Goal: Transaction & Acquisition: Purchase product/service

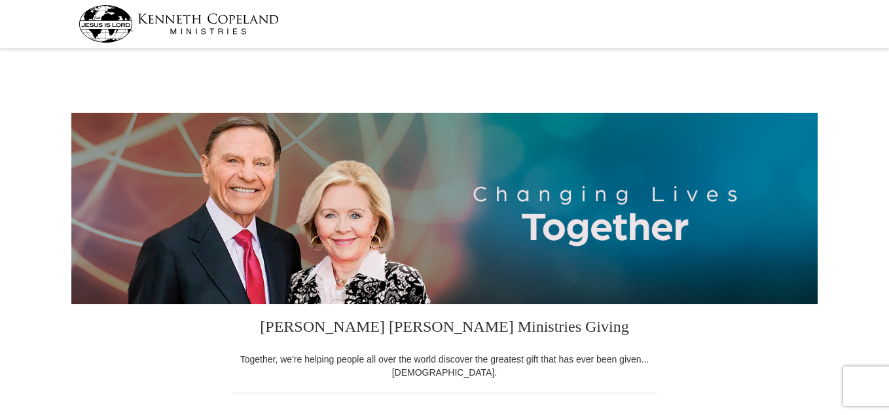
select select "FL"
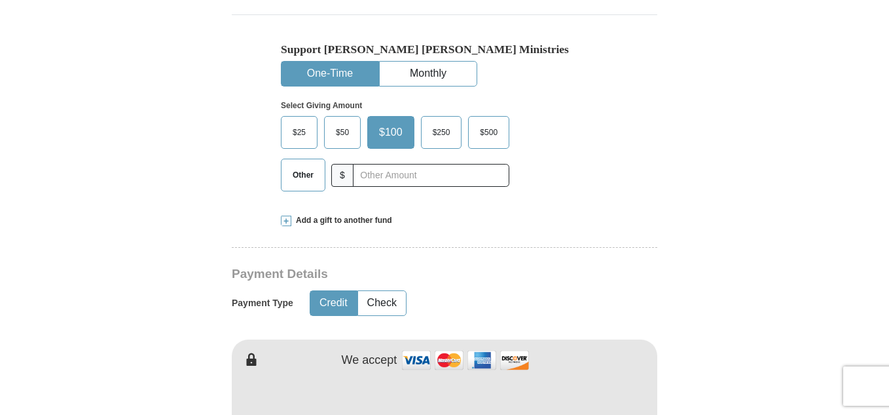
scroll to position [382, 0]
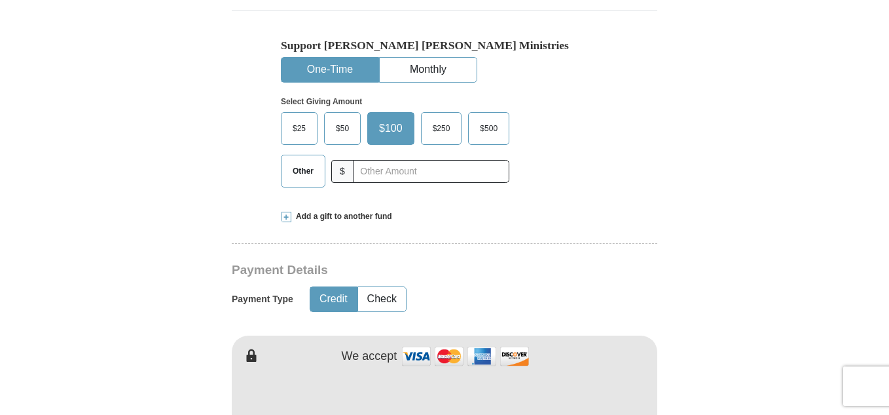
click at [289, 160] on label "Other" at bounding box center [303, 170] width 43 height 31
click at [0, 0] on input "Other" at bounding box center [0, 0] width 0 height 0
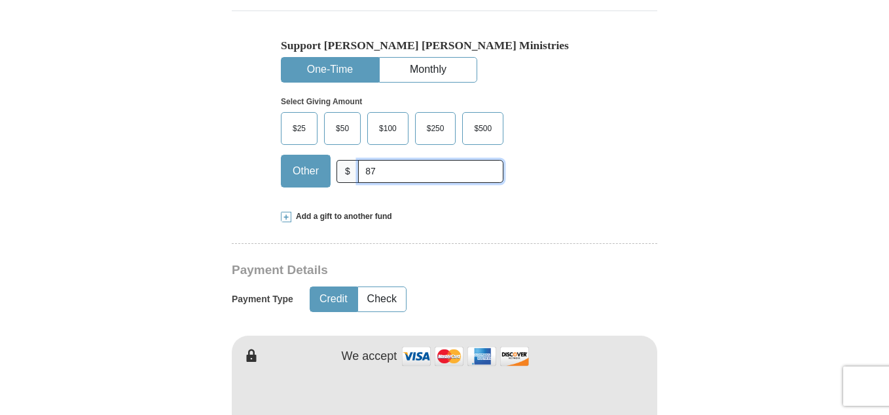
type input "87.10"
click at [385, 303] on button "Check" at bounding box center [382, 299] width 48 height 24
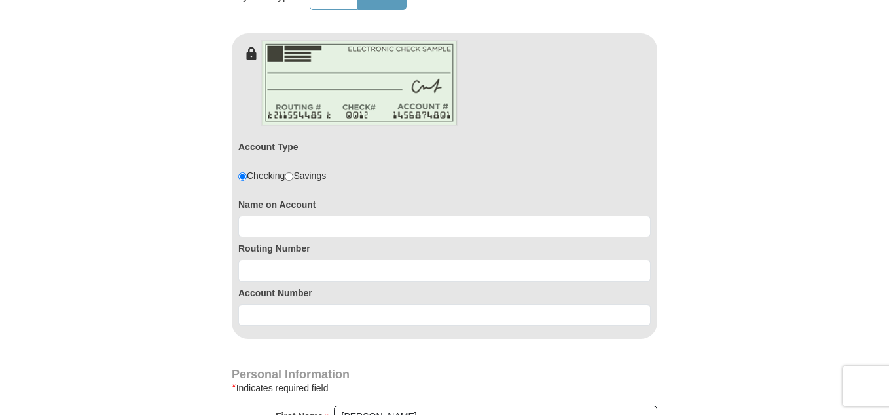
scroll to position [747, 0]
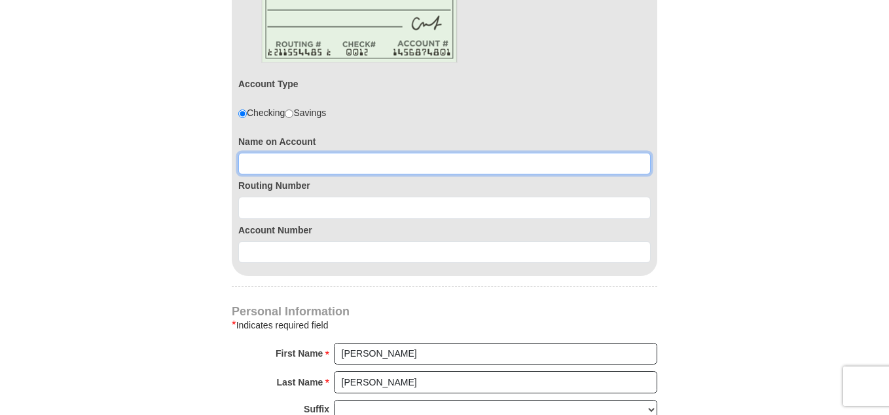
click at [366, 165] on input at bounding box center [444, 164] width 413 height 22
type input "[PERSON_NAME] and [PERSON_NAME]"
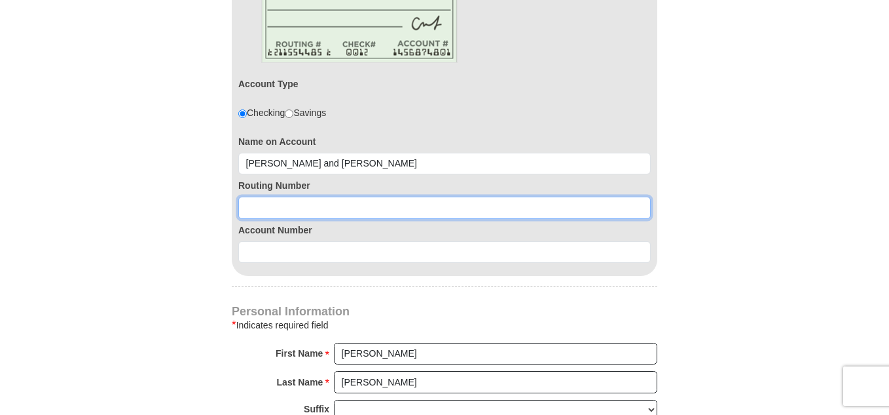
click at [361, 203] on input at bounding box center [444, 207] width 413 height 22
type input "067005158"
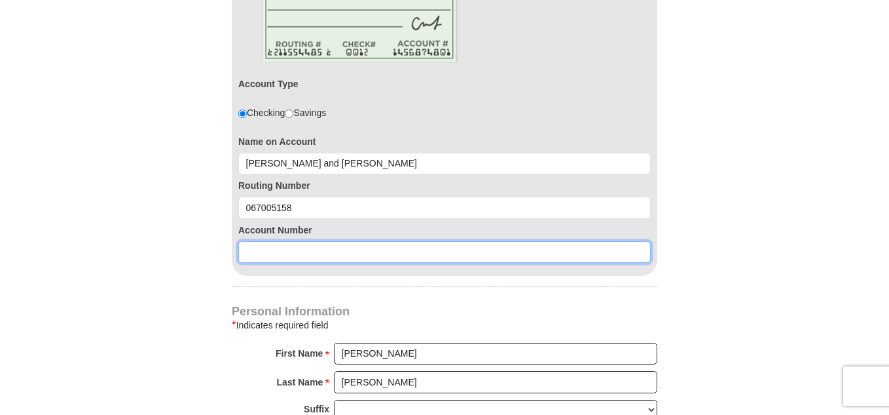
click at [352, 255] on input at bounding box center [444, 252] width 413 height 22
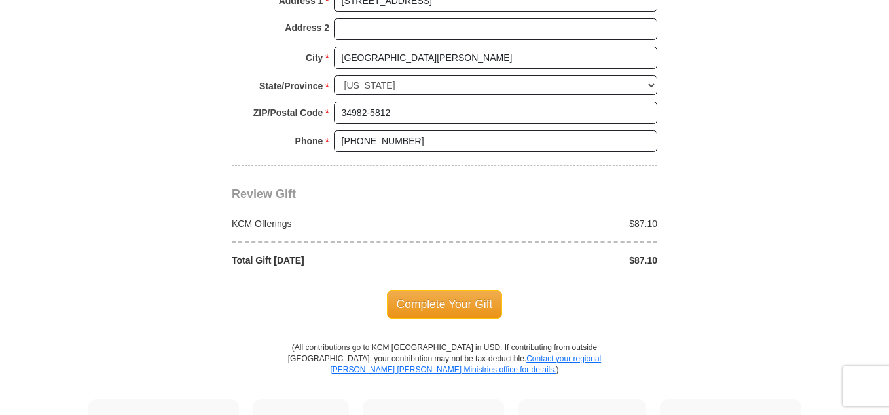
scroll to position [1242, 0]
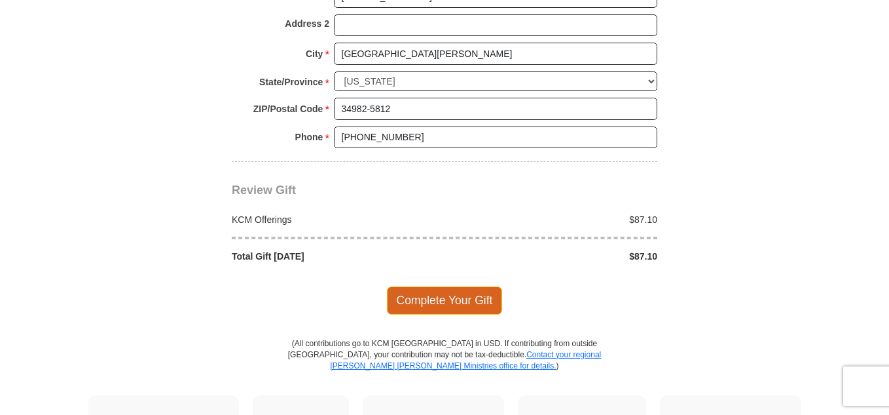
type input "4131107296"
click at [437, 298] on span "Complete Your Gift" at bounding box center [445, 300] width 116 height 28
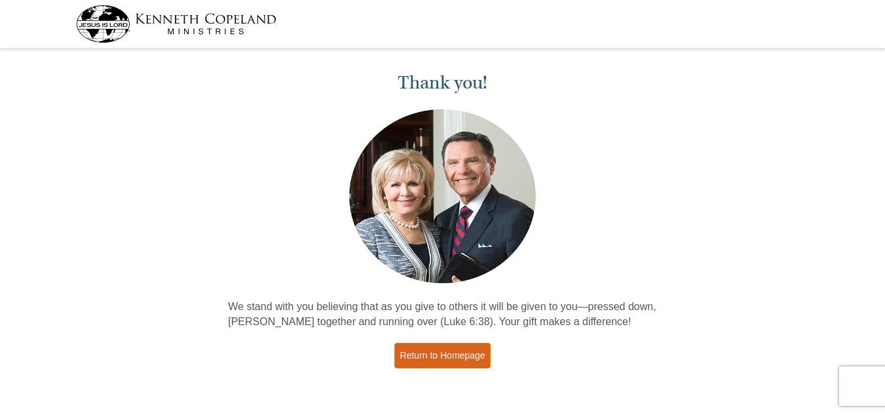
click at [471, 352] on link "Return to Homepage" at bounding box center [442, 355] width 97 height 26
